Goal: Task Accomplishment & Management: Use online tool/utility

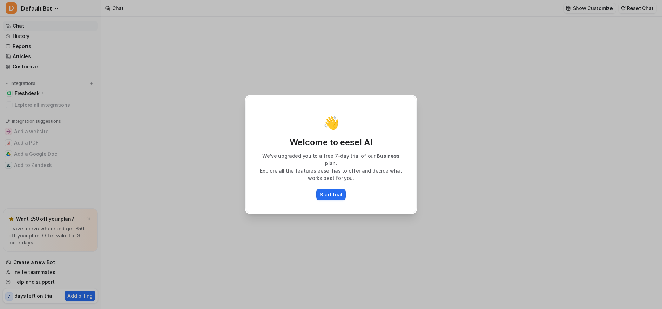
type textarea "**********"
click at [446, 71] on div "👋 Welcome to eesel AI We’ve upgraded you to a free 7-day trial of our Business …" at bounding box center [331, 154] width 662 height 309
